Goal: Transaction & Acquisition: Obtain resource

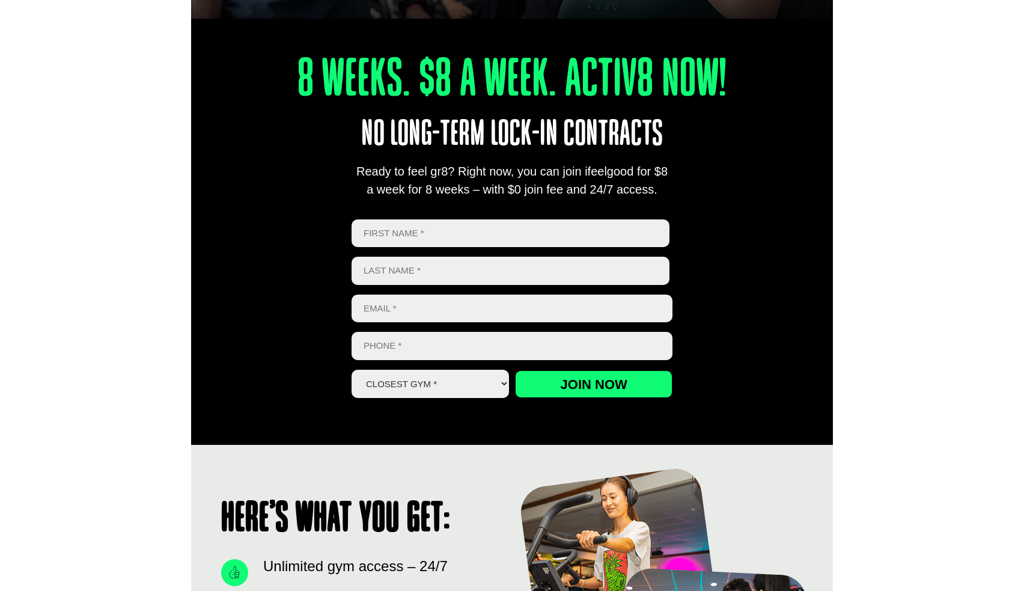
scroll to position [421, 0]
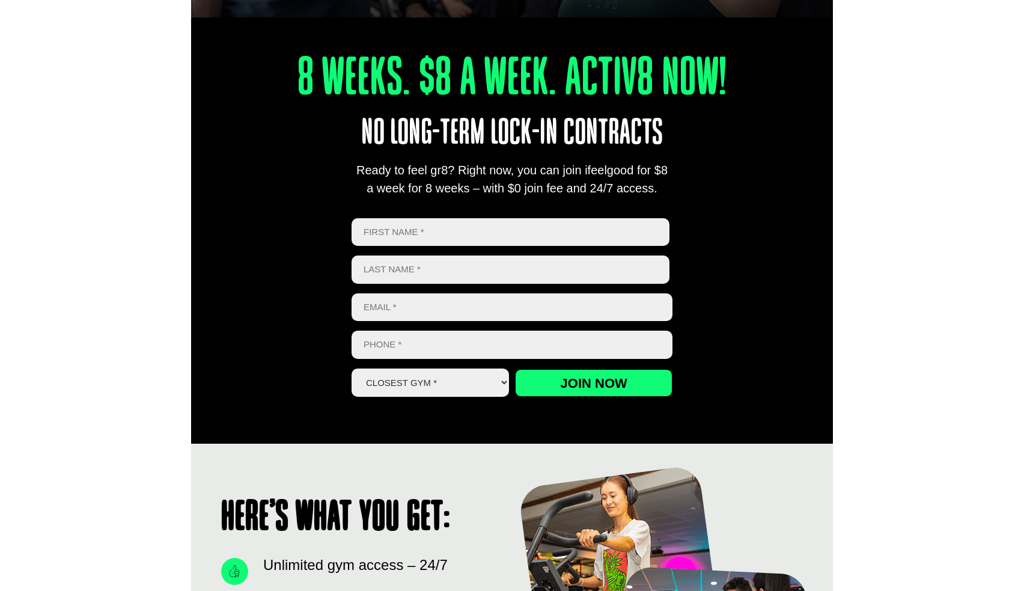
click at [471, 236] on input "First" at bounding box center [510, 232] width 318 height 28
type input "Meng"
type input "Tang"
type input "tanmy070@gmail.com"
type input "0401602234"
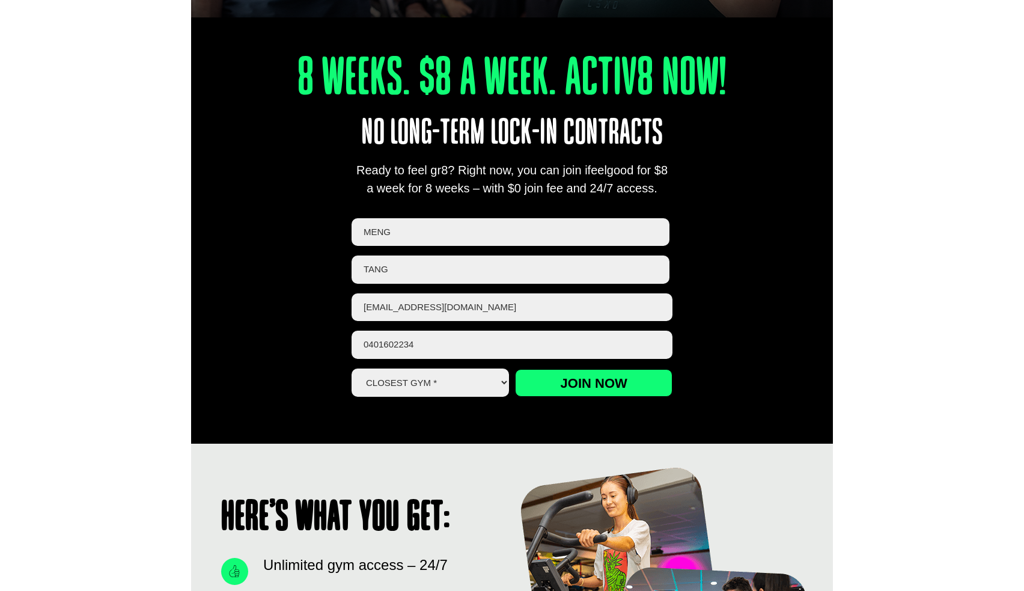
click at [460, 392] on select "Closest Gym * Alexandra Hills Calamvale Coopers Plains Middle Park Oxley Park R…" at bounding box center [429, 382] width 157 height 28
click at [351, 368] on select "Closest Gym * Alexandra Hills Calamvale Coopers Plains Middle Park Oxley Park R…" at bounding box center [429, 382] width 157 height 28
click at [437, 383] on select "Closest Gym * Alexandra Hills Calamvale Coopers Plains Middle Park Oxley Park R…" at bounding box center [429, 382] width 157 height 28
select select "Calamvale"
click at [351, 368] on select "Closest Gym * Alexandra Hills Calamvale Coopers Plains Middle Park Oxley Park R…" at bounding box center [429, 382] width 157 height 28
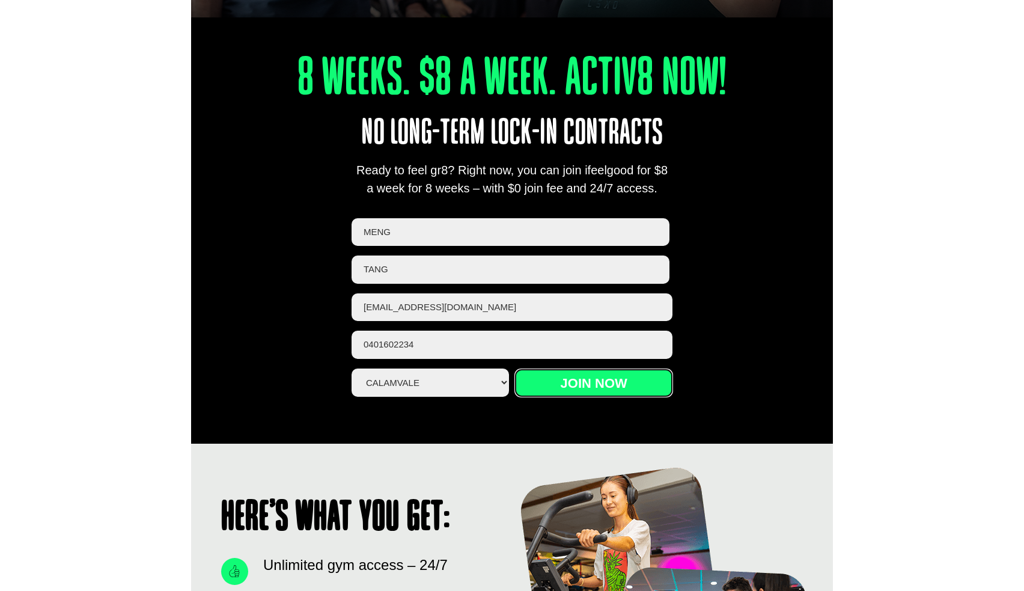
click at [585, 391] on input "Join now" at bounding box center [593, 383] width 157 height 28
click at [590, 381] on input "Join now" at bounding box center [593, 383] width 157 height 28
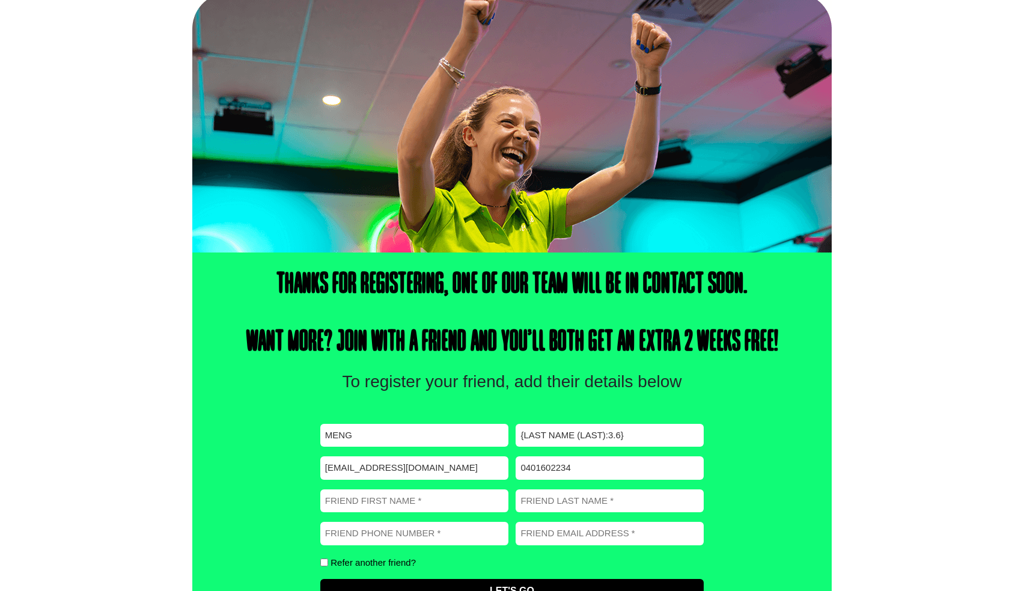
scroll to position [204, 0]
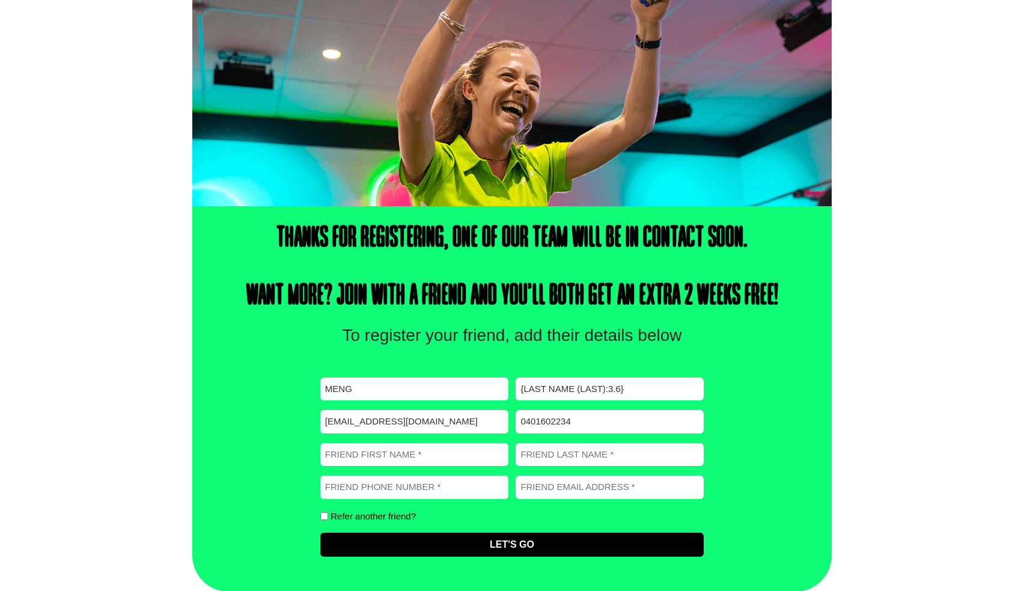
click at [650, 390] on input "{Last Name (Last):3.6}" at bounding box center [609, 388] width 188 height 23
click at [373, 457] on input "Friend First Name (Required)" at bounding box center [414, 454] width 188 height 23
type input "Meng"
type input "Tang"
type input "0401602234"
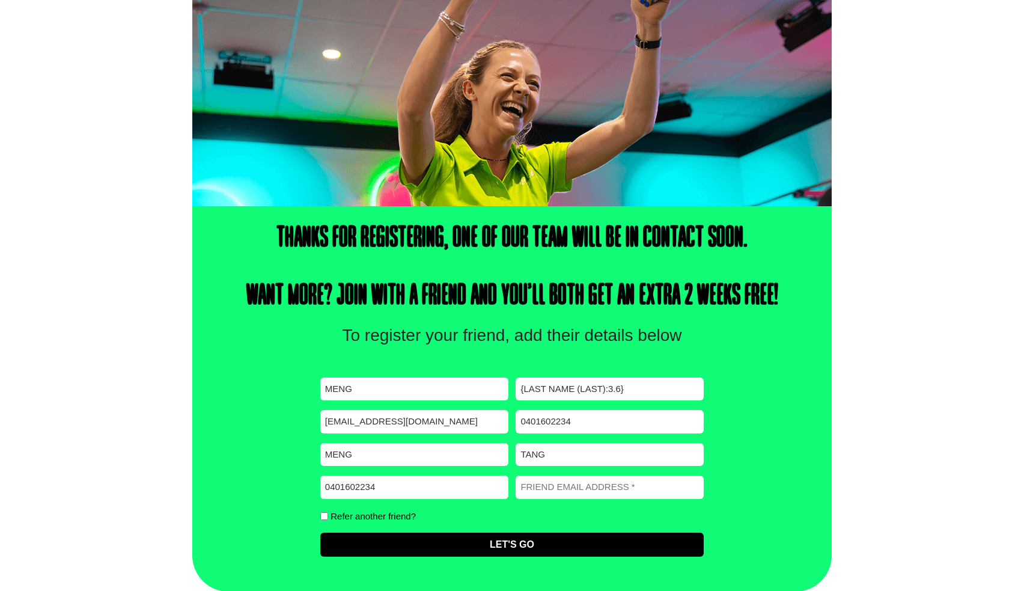
type input "tanmy070@gmail.com"
click at [578, 393] on input "{Last Name (Last):3.6}" at bounding box center [609, 388] width 188 height 23
drag, startPoint x: 640, startPoint y: 388, endPoint x: 480, endPoint y: 388, distance: 159.8
click at [476, 389] on div "First name (Required) Meng Last name (Required) {Last Name (Last):3.6} Email (R…" at bounding box center [511, 466] width 383 height 179
type input "Tang"
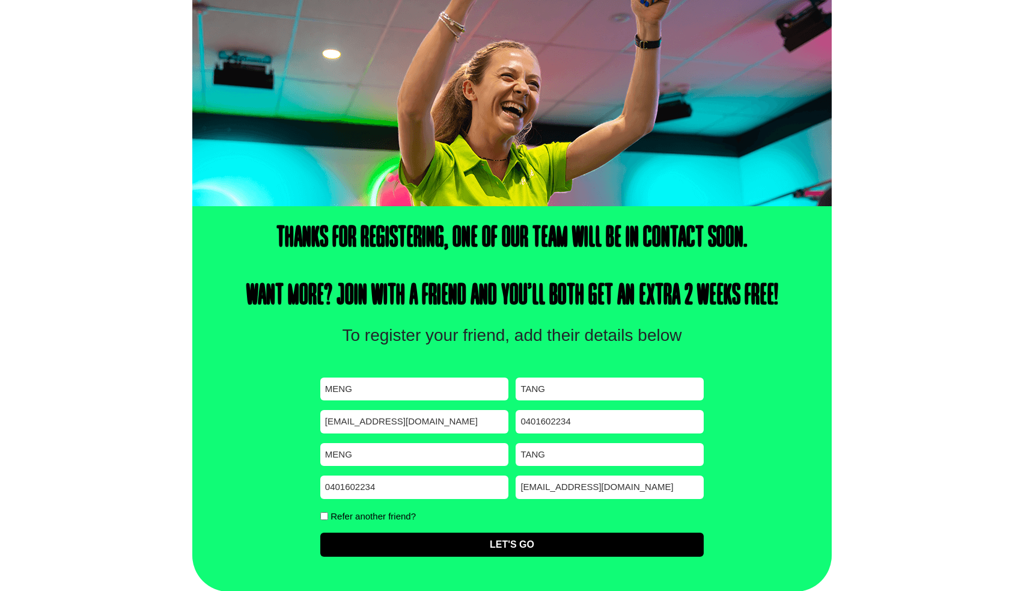
click at [774, 451] on div "Thanks for registering, one of our team will be in contact soon. Want more? Joi…" at bounding box center [511, 398] width 639 height 385
click at [532, 547] on input "Let's Go" at bounding box center [511, 544] width 383 height 24
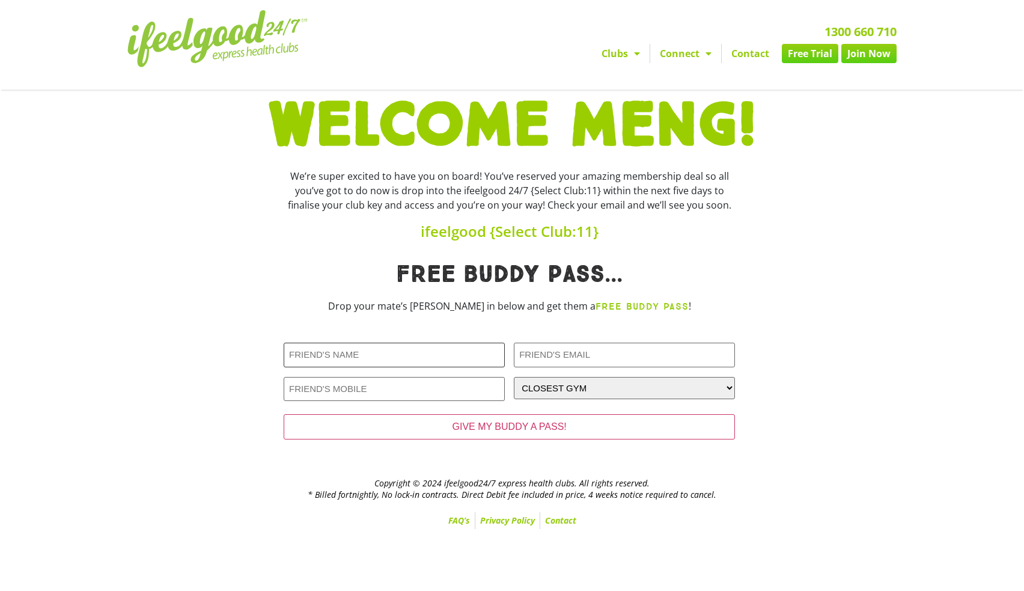
click at [470, 353] on input "Friends Name (Required)" at bounding box center [394, 354] width 221 height 25
click at [804, 62] on link "Free Trial" at bounding box center [810, 53] width 56 height 19
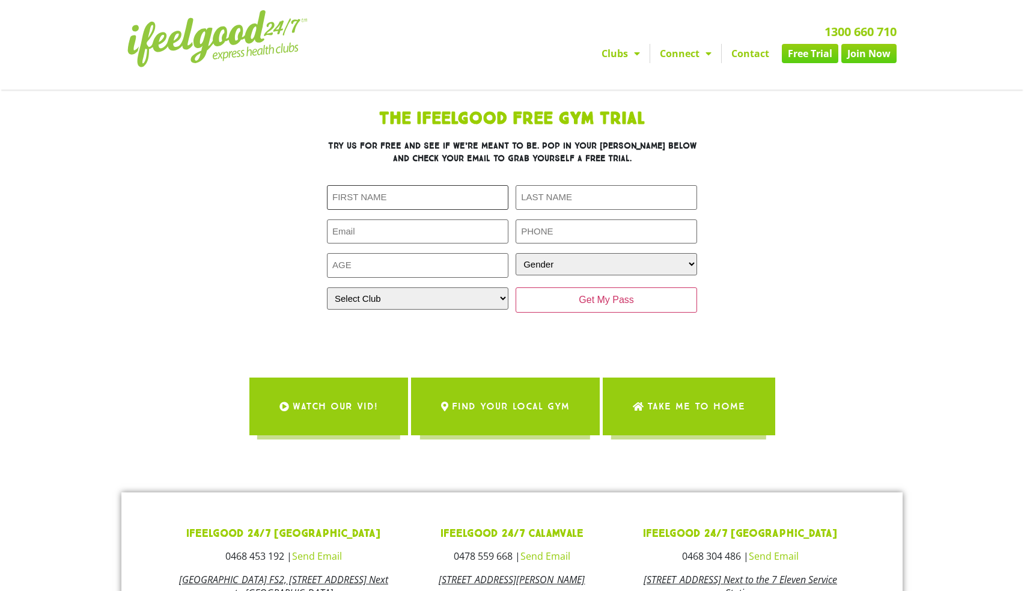
click at [393, 199] on input "First Name (Required)" at bounding box center [417, 197] width 181 height 25
type input "Meng"
type input "Tang"
type input "tanmy070@gmail.com"
type input "0401602234"
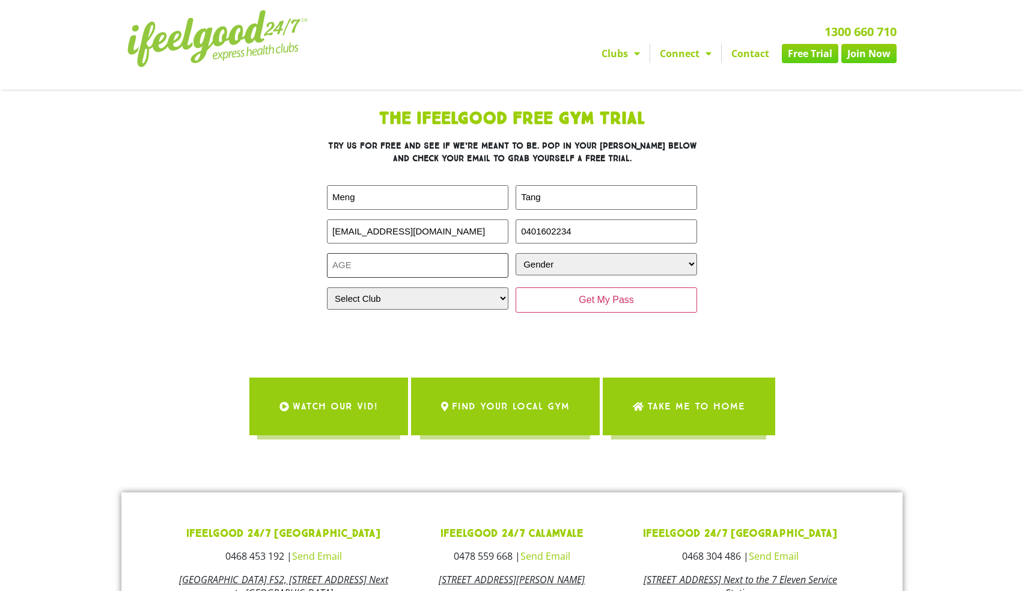
click at [422, 257] on input "Age (Required)" at bounding box center [417, 265] width 181 height 25
type input "40"
click at [571, 263] on select "Gender Male Female" at bounding box center [605, 264] width 181 height 22
select select "Female"
click at [515, 253] on select "Gender Male Female" at bounding box center [605, 264] width 181 height 22
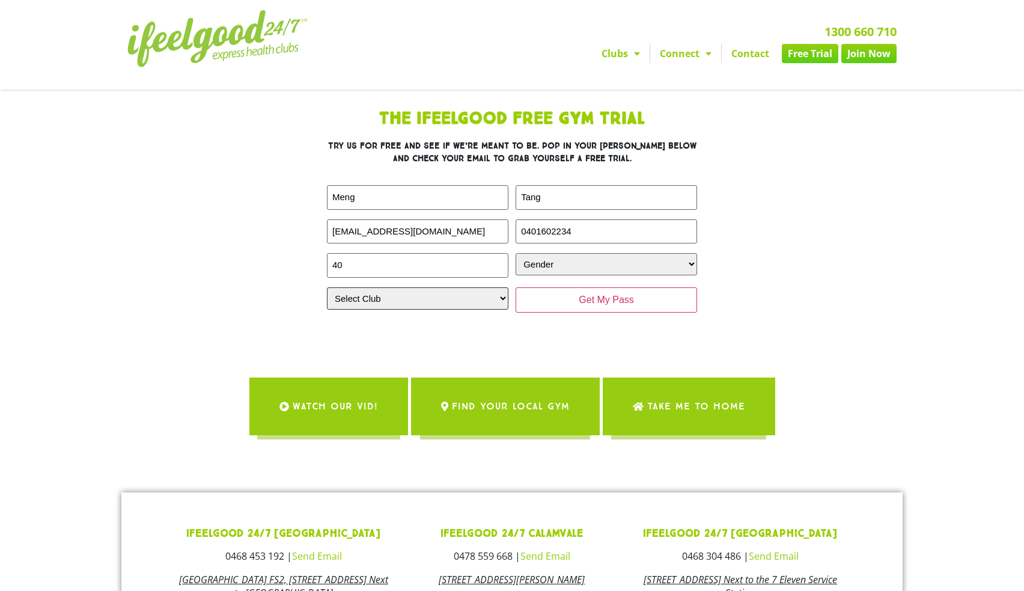
click at [425, 305] on select "Select Club Alexandra Hills Calamvale Coopers Plains Middle Park Oxenford Oxley…" at bounding box center [417, 298] width 181 height 22
select select "Calamvale"
click at [327, 287] on select "Select Club Alexandra Hills Calamvale Coopers Plains Middle Park Oxenford Oxley…" at bounding box center [417, 298] width 181 height 22
drag, startPoint x: 746, startPoint y: 344, endPoint x: 692, endPoint y: 332, distance: 55.4
click at [745, 344] on div "The IfeelGood Free Gym Trial Try us for free and see if we’re meant to be. Pop …" at bounding box center [511, 281] width 685 height 382
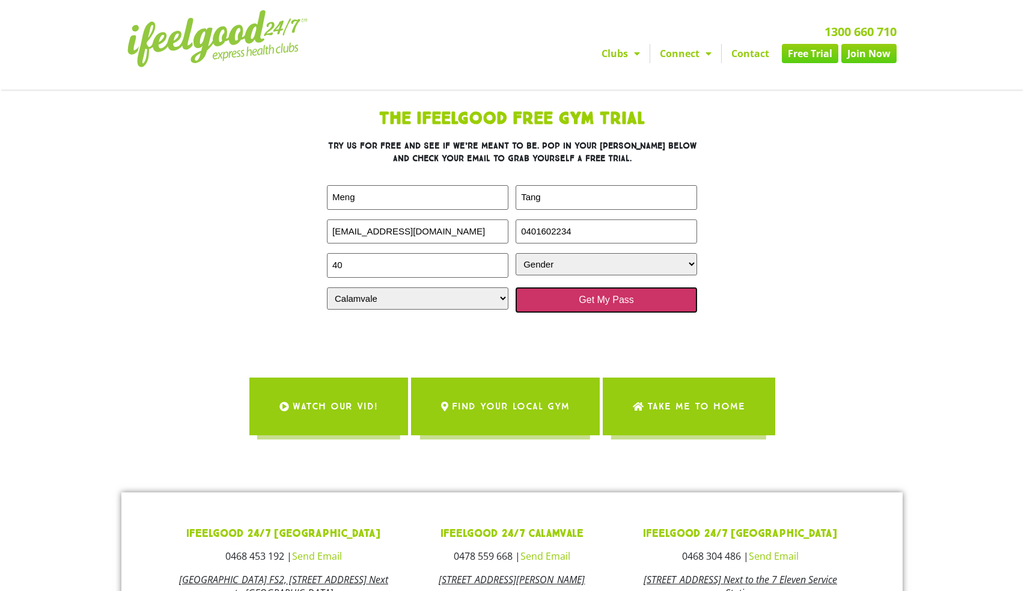
click at [659, 303] on input "Get My Pass" at bounding box center [605, 299] width 181 height 25
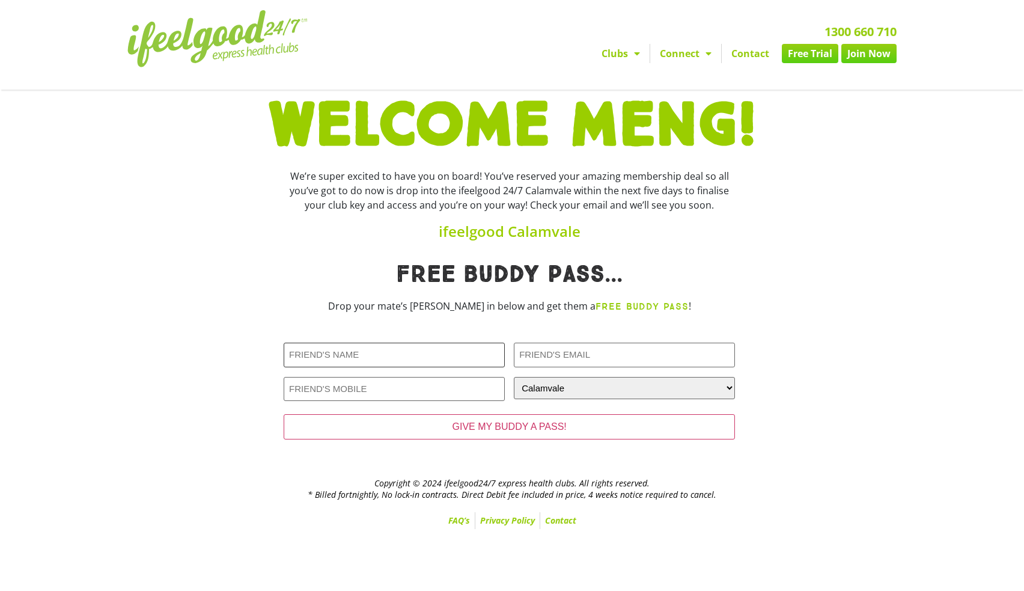
click at [386, 351] on input "Friends Name (Required)" at bounding box center [394, 354] width 221 height 25
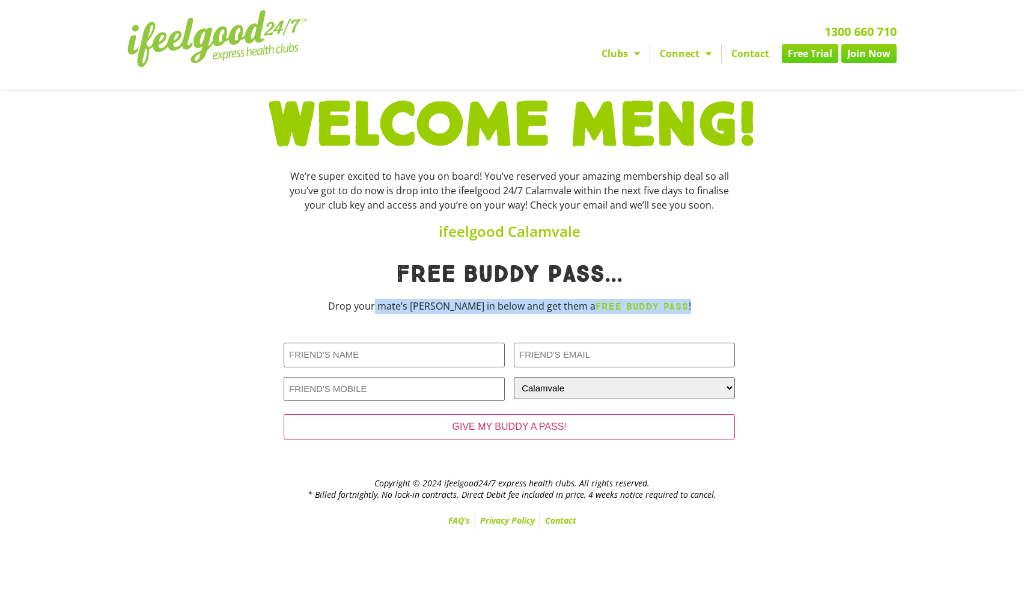
drag, startPoint x: 397, startPoint y: 307, endPoint x: 715, endPoint y: 306, distance: 317.8
click at [707, 305] on p "Drop your mate’s [PERSON_NAME] in below and get them a FREE BUDDY PASS !" at bounding box center [509, 306] width 451 height 15
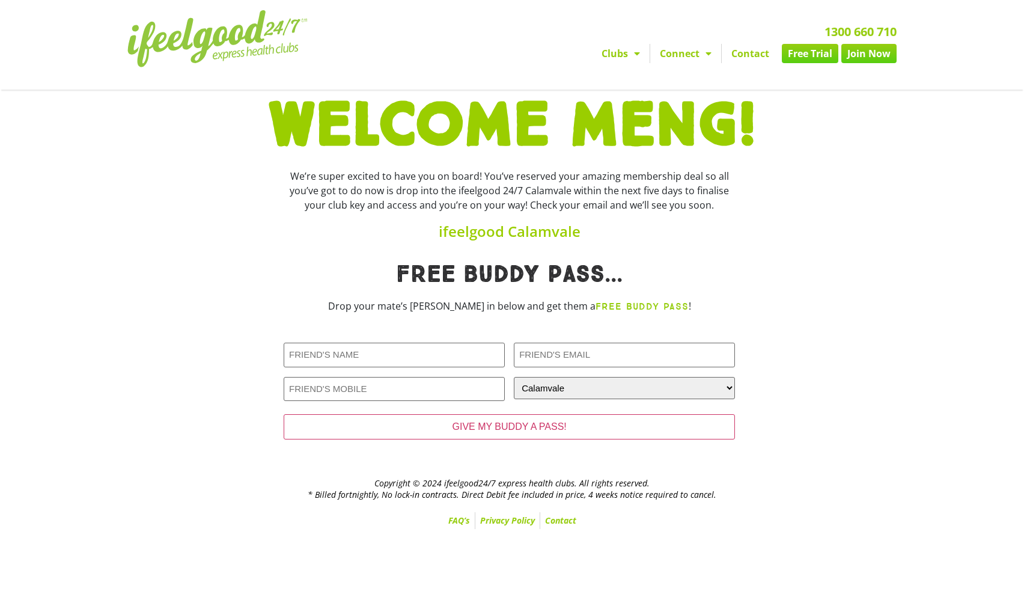
click at [862, 372] on div at bounding box center [819, 359] width 156 height 204
